Goal: Task Accomplishment & Management: Manage account settings

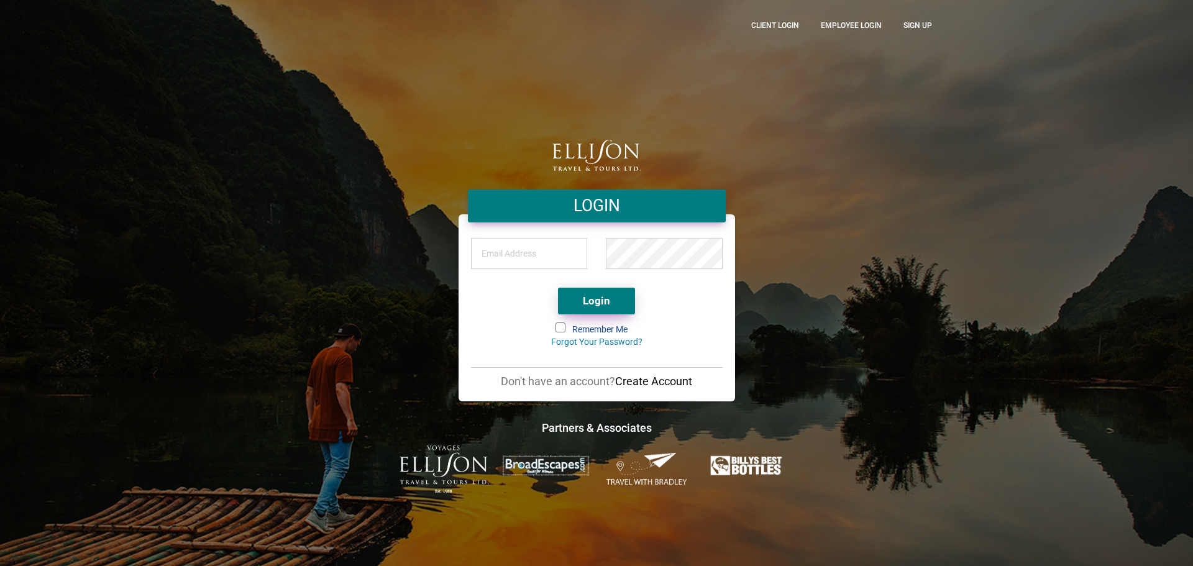
type input "[PERSON_NAME][EMAIL_ADDRESS][DOMAIN_NAME]"
click at [600, 309] on button "Login" at bounding box center [596, 301] width 77 height 27
type input "[PERSON_NAME][EMAIL_ADDRESS][DOMAIN_NAME]"
click at [588, 315] on div "Login" at bounding box center [596, 297] width 233 height 39
click at [595, 306] on button "Login" at bounding box center [596, 301] width 77 height 27
